Goal: Task Accomplishment & Management: Manage account settings

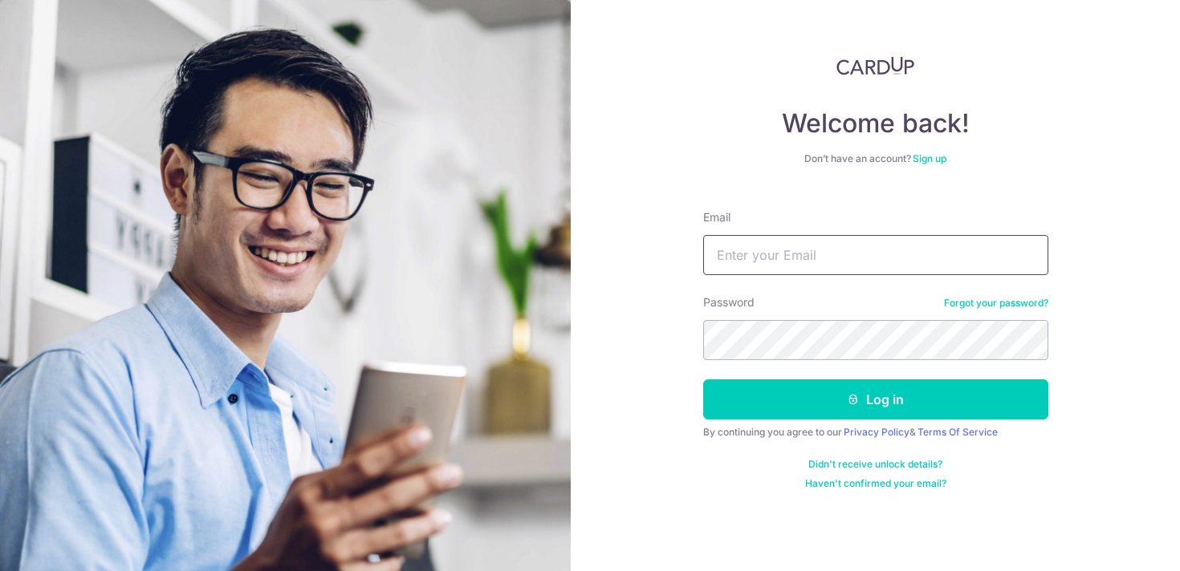
click at [809, 246] on input "Email" at bounding box center [875, 255] width 345 height 40
type input "[EMAIL_ADDRESS][DOMAIN_NAME]"
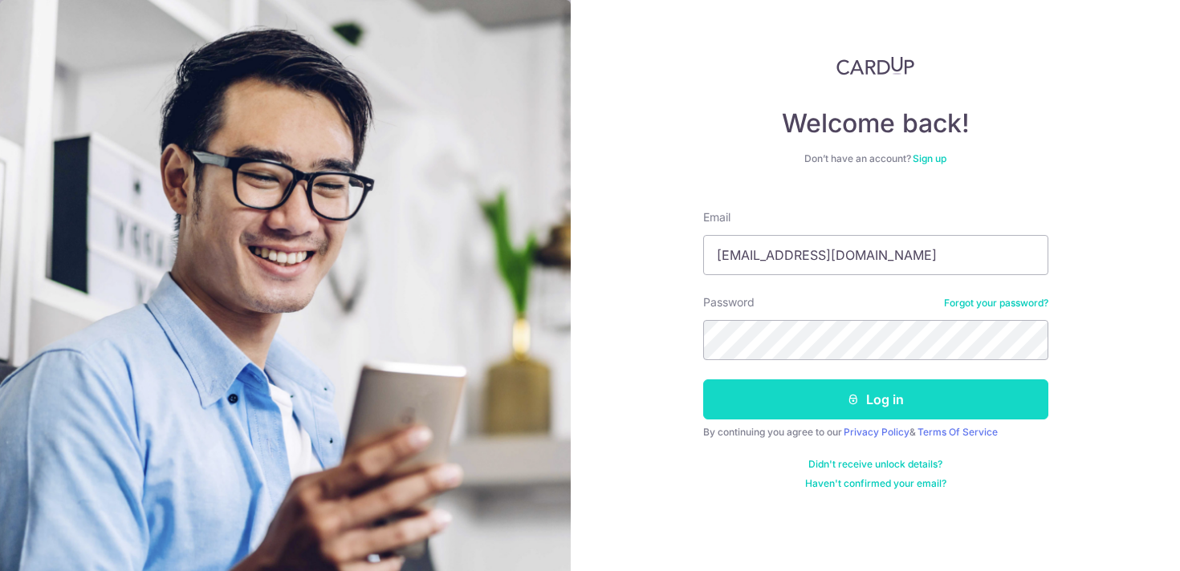
click at [836, 393] on button "Log in" at bounding box center [875, 400] width 345 height 40
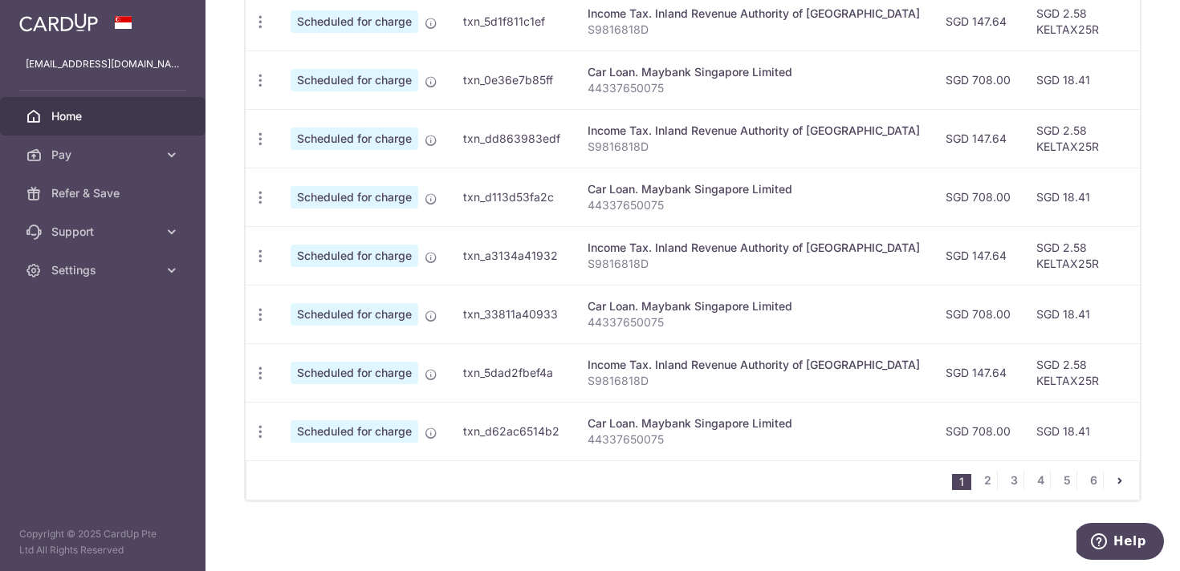
scroll to position [669, 0]
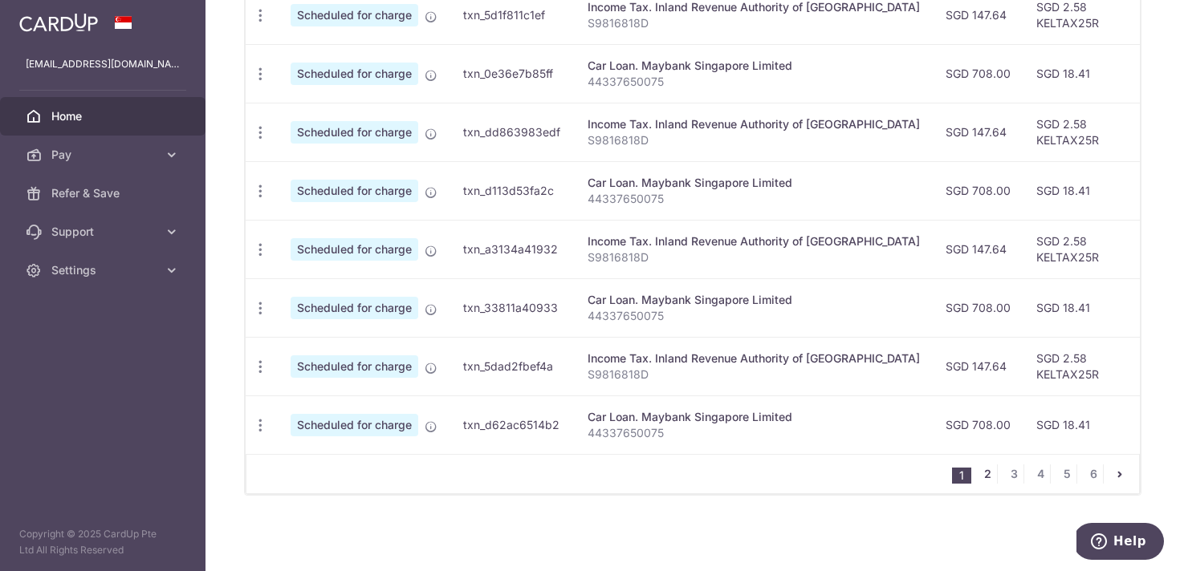
click at [984, 475] on link "2" at bounding box center [987, 474] width 19 height 19
